Goal: Task Accomplishment & Management: Complete application form

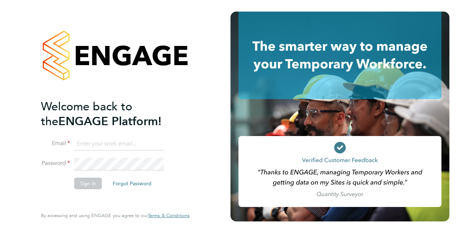
type input "adam.lee@justice.gov.uk"
click at [85, 184] on button "Sign In" at bounding box center [88, 184] width 28 height 12
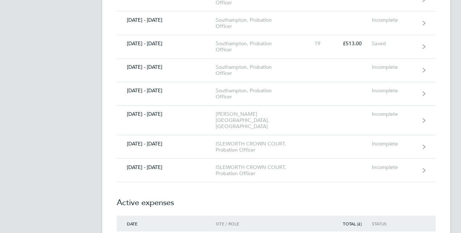
scroll to position [471, 0]
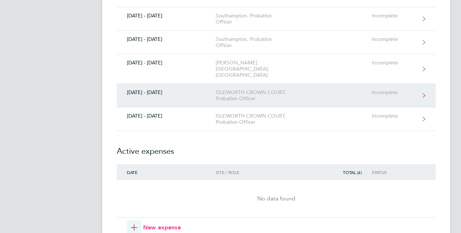
click at [424, 93] on icon at bounding box center [423, 95] width 3 height 4
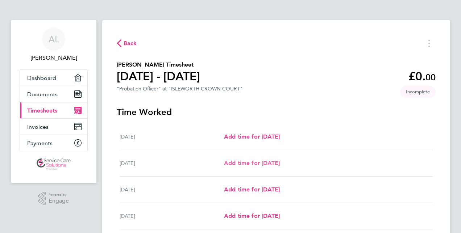
click at [249, 164] on span "Add time for Tue 26 Aug" at bounding box center [252, 163] width 56 height 7
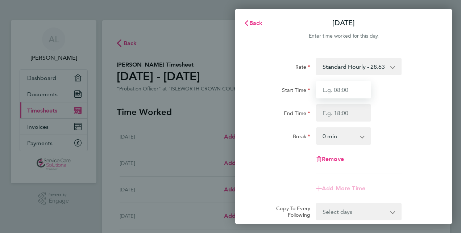
click at [331, 89] on input "Start Time" at bounding box center [343, 89] width 55 height 17
type input "08:00"
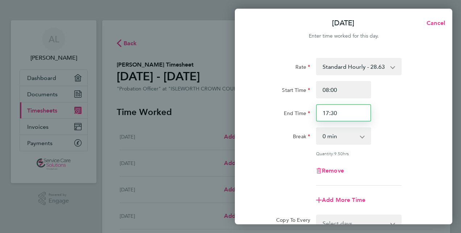
drag, startPoint x: 326, startPoint y: 112, endPoint x: 351, endPoint y: 110, distance: 25.8
click at [351, 110] on input "17:30" at bounding box center [343, 112] width 55 height 17
type input "18:00"
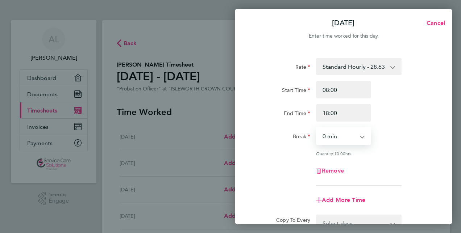
click at [361, 138] on select "0 min 15 min 30 min 45 min 60 min 75 min 90 min" at bounding box center [339, 136] width 45 height 16
select select "30"
click at [317, 128] on select "0 min 15 min 30 min 45 min 60 min 75 min 90 min" at bounding box center [339, 136] width 45 height 16
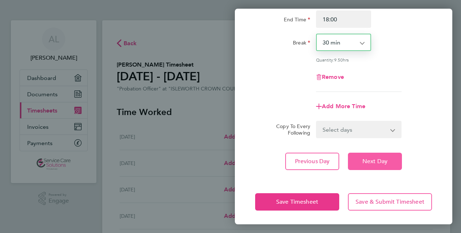
click at [384, 163] on span "Next Day" at bounding box center [374, 161] width 25 height 7
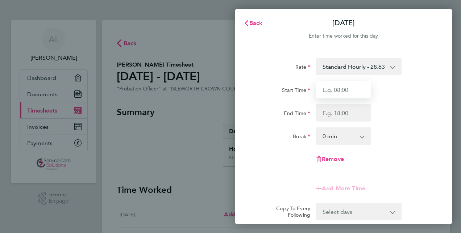
click at [349, 91] on input "Start Time" at bounding box center [343, 89] width 55 height 17
type input "08:00"
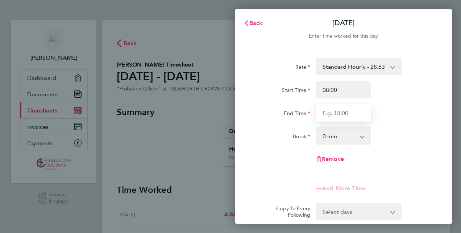
type input "18:00"
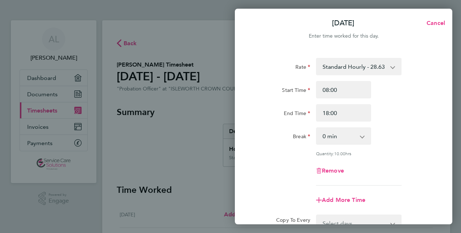
click at [362, 137] on app-icon-cross-button at bounding box center [366, 136] width 9 height 16
click at [362, 136] on app-icon-cross-button at bounding box center [366, 136] width 9 height 16
click at [360, 136] on select "0 min 15 min 30 min 45 min 60 min 75 min 90 min" at bounding box center [339, 136] width 45 height 16
select select "30"
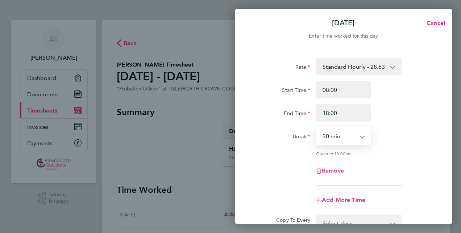
click at [317, 128] on select "0 min 15 min 30 min 45 min 60 min 75 min 90 min" at bounding box center [339, 136] width 45 height 16
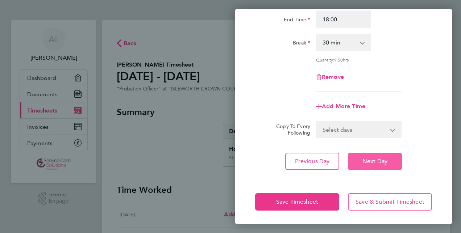
click at [367, 158] on span "Next Day" at bounding box center [374, 161] width 25 height 7
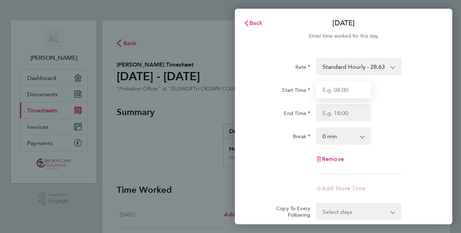
click at [336, 91] on input "Start Time" at bounding box center [343, 89] width 55 height 17
type input "08:00"
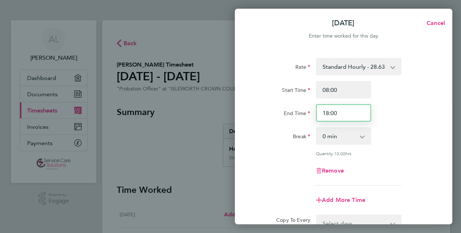
drag, startPoint x: 325, startPoint y: 113, endPoint x: 362, endPoint y: 115, distance: 36.7
click at [362, 115] on input "18:00" at bounding box center [343, 112] width 55 height 17
type input "17:30"
drag, startPoint x: 297, startPoint y: 162, endPoint x: 308, endPoint y: 155, distance: 12.6
click at [299, 161] on div "Rate Standard Hourly - 28.63 Start Time 08:00 End Time 17:30 Break 0 min 15 min…" at bounding box center [343, 122] width 177 height 128
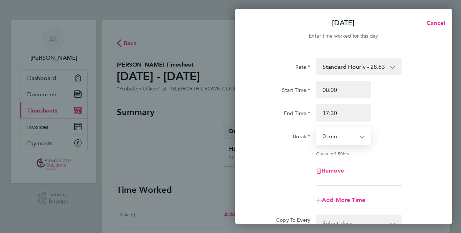
click at [361, 137] on select "0 min 15 min 30 min 45 min 60 min 75 min 90 min" at bounding box center [339, 136] width 45 height 16
select select "30"
click at [317, 128] on select "0 min 15 min 30 min 45 min 60 min 75 min 90 min" at bounding box center [339, 136] width 45 height 16
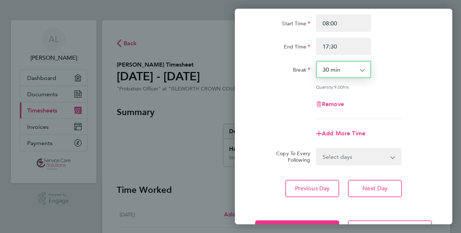
scroll to position [94, 0]
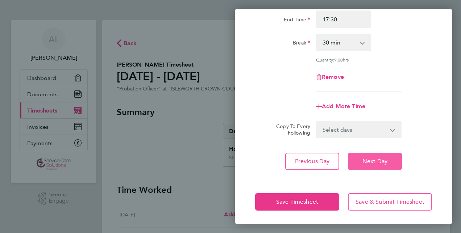
click at [376, 162] on span "Next Day" at bounding box center [374, 161] width 25 height 7
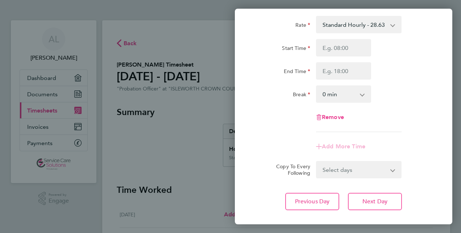
scroll to position [10, 0]
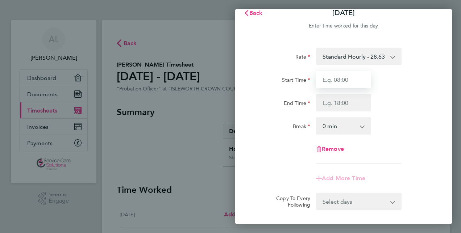
click at [343, 80] on input "Start Time" at bounding box center [343, 79] width 55 height 17
type input "08:00"
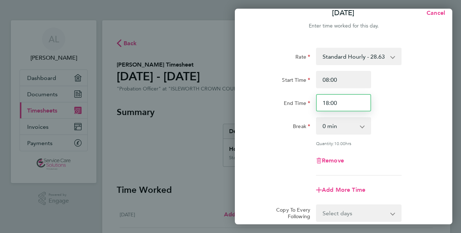
drag, startPoint x: 333, startPoint y: 102, endPoint x: 365, endPoint y: 103, distance: 31.9
click at [364, 103] on input "18:00" at bounding box center [343, 102] width 55 height 17
type input "17:30"
drag, startPoint x: 245, startPoint y: 172, endPoint x: 253, endPoint y: 170, distance: 9.0
click at [249, 171] on div "Rate Standard Hourly - 28.63 Start Time 08:00 End Time 17:30 Break 0 min 15 min…" at bounding box center [343, 151] width 217 height 224
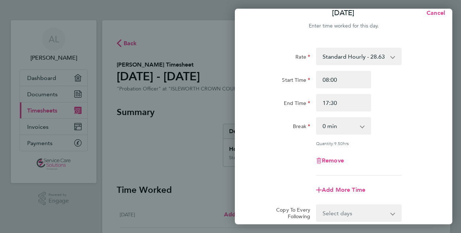
click at [363, 126] on app-icon-cross-button at bounding box center [366, 126] width 9 height 16
click at [362, 127] on app-icon-cross-button at bounding box center [366, 126] width 9 height 16
click at [361, 127] on select "0 min 15 min 30 min 45 min 60 min 75 min 90 min" at bounding box center [339, 126] width 45 height 16
select select "30"
click at [317, 118] on select "0 min 15 min 30 min 45 min 60 min 75 min 90 min" at bounding box center [339, 126] width 45 height 16
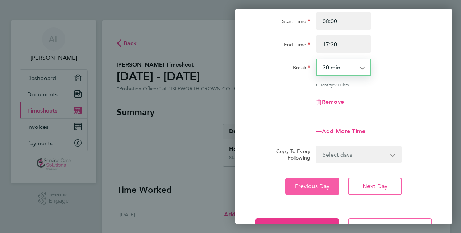
scroll to position [94, 0]
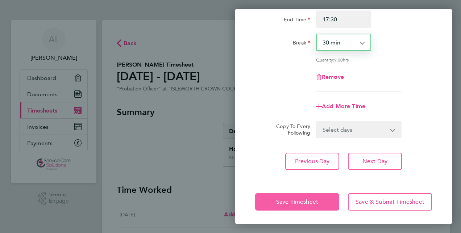
click at [301, 203] on span "Save Timesheet" at bounding box center [297, 202] width 42 height 7
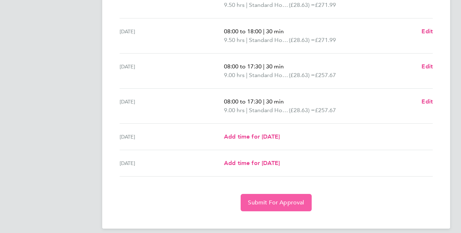
scroll to position [251, 0]
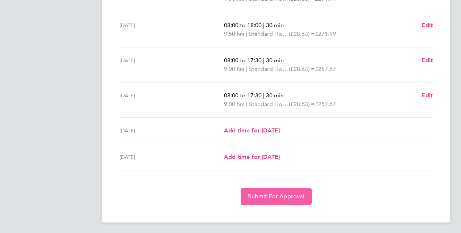
click at [264, 193] on span "Submit For Approval" at bounding box center [276, 196] width 56 height 7
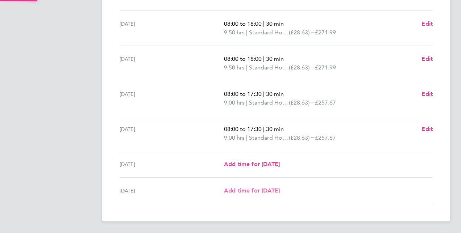
scroll to position [216, 0]
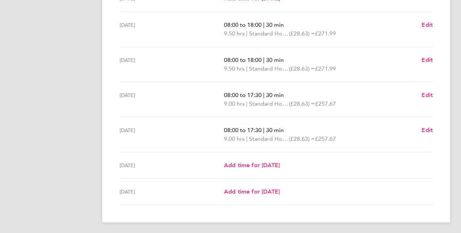
drag, startPoint x: 258, startPoint y: 199, endPoint x: 195, endPoint y: 252, distance: 82.0
